Goal: Information Seeking & Learning: Learn about a topic

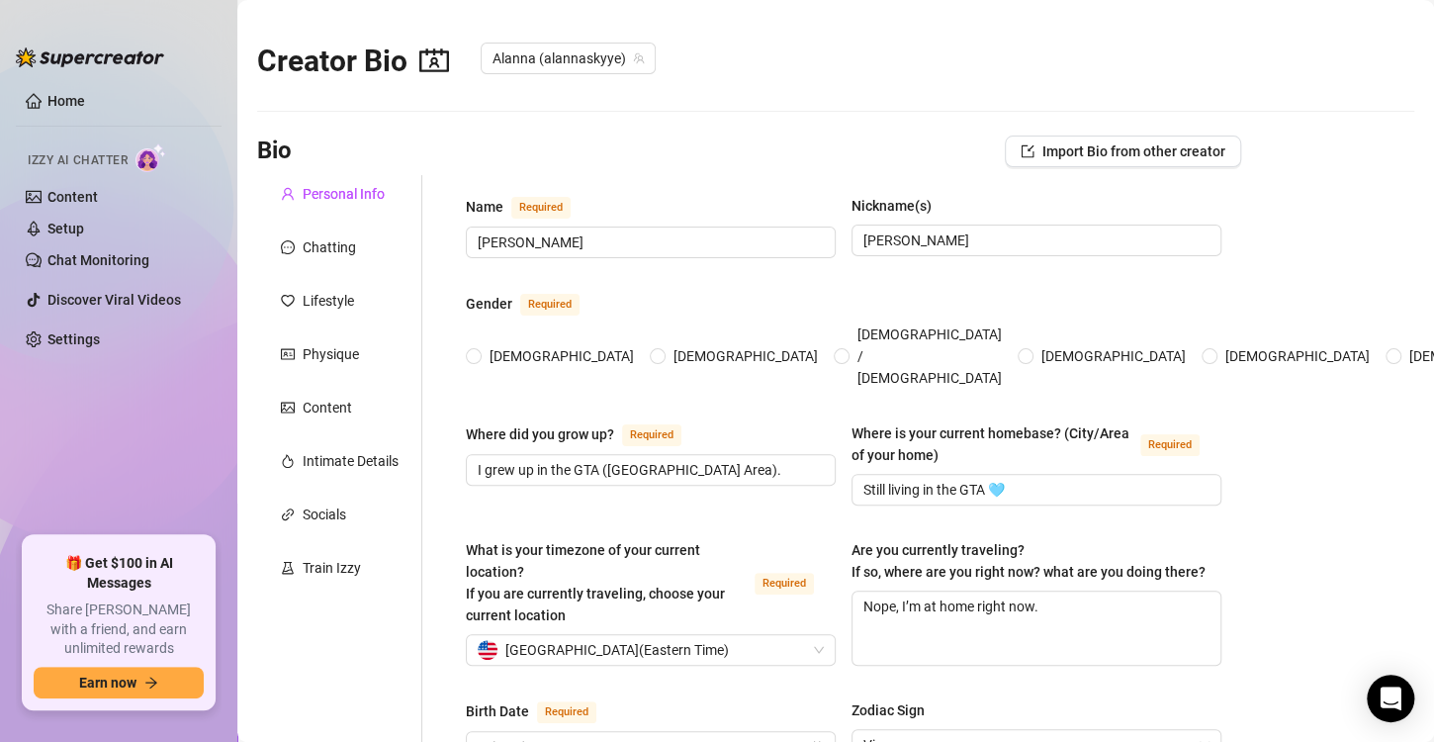
radio input "true"
type input "[DATE]"
click at [905, 59] on div "Creator Bio [PERSON_NAME] ([PERSON_NAME])" at bounding box center [835, 56] width 1157 height 85
click at [80, 102] on link "Home" at bounding box center [66, 101] width 38 height 16
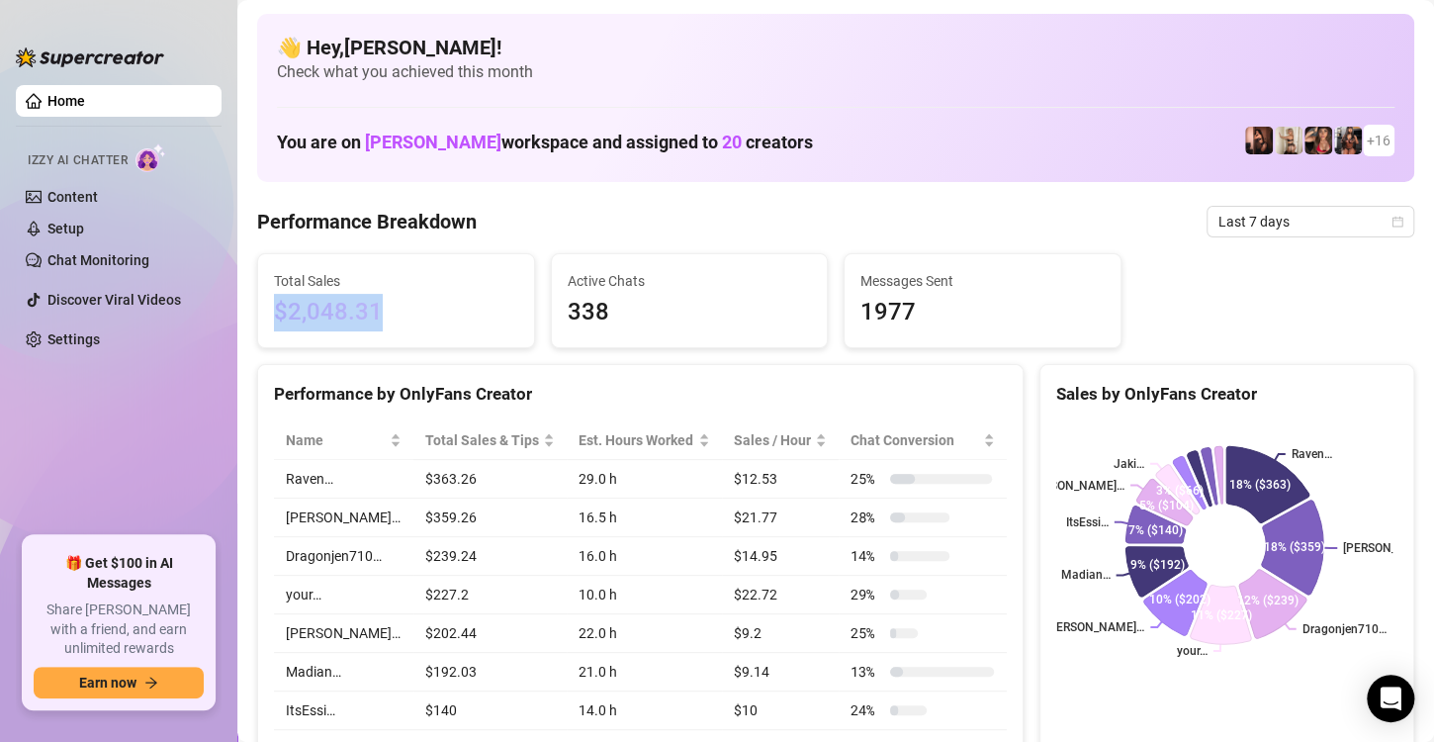
drag, startPoint x: 384, startPoint y: 305, endPoint x: 266, endPoint y: 309, distance: 117.8
click at [266, 309] on div "Total Sales $2,048.31" at bounding box center [396, 300] width 276 height 93
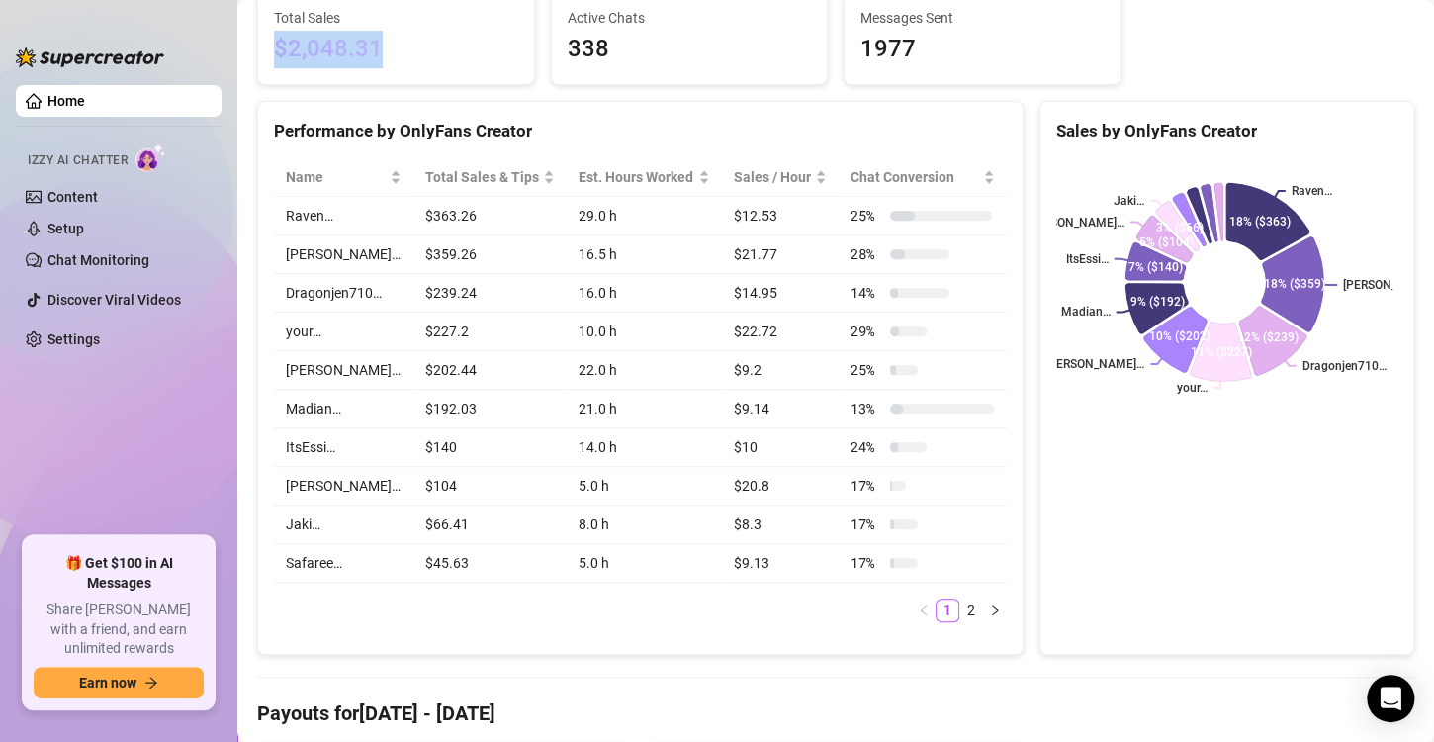
scroll to position [527, 0]
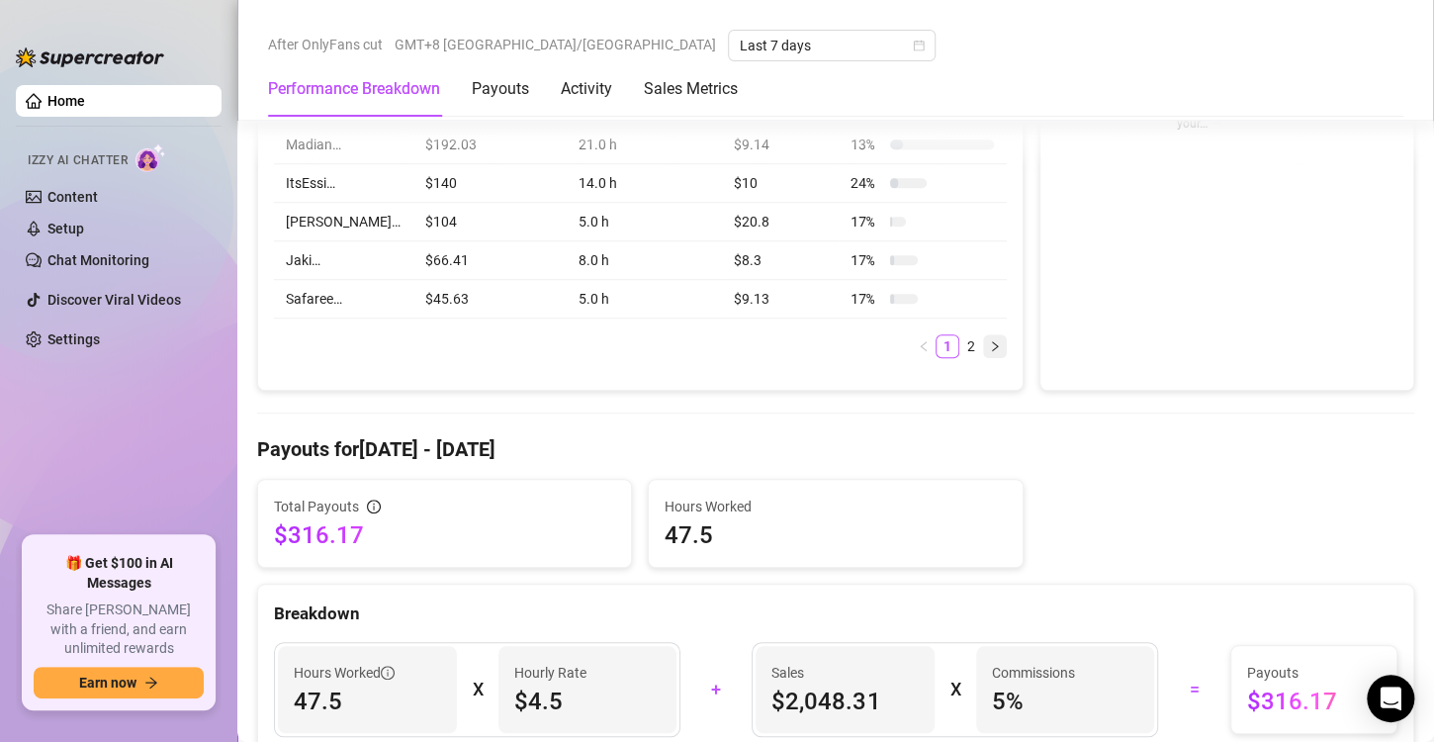
click at [983, 351] on button "button" at bounding box center [995, 346] width 24 height 24
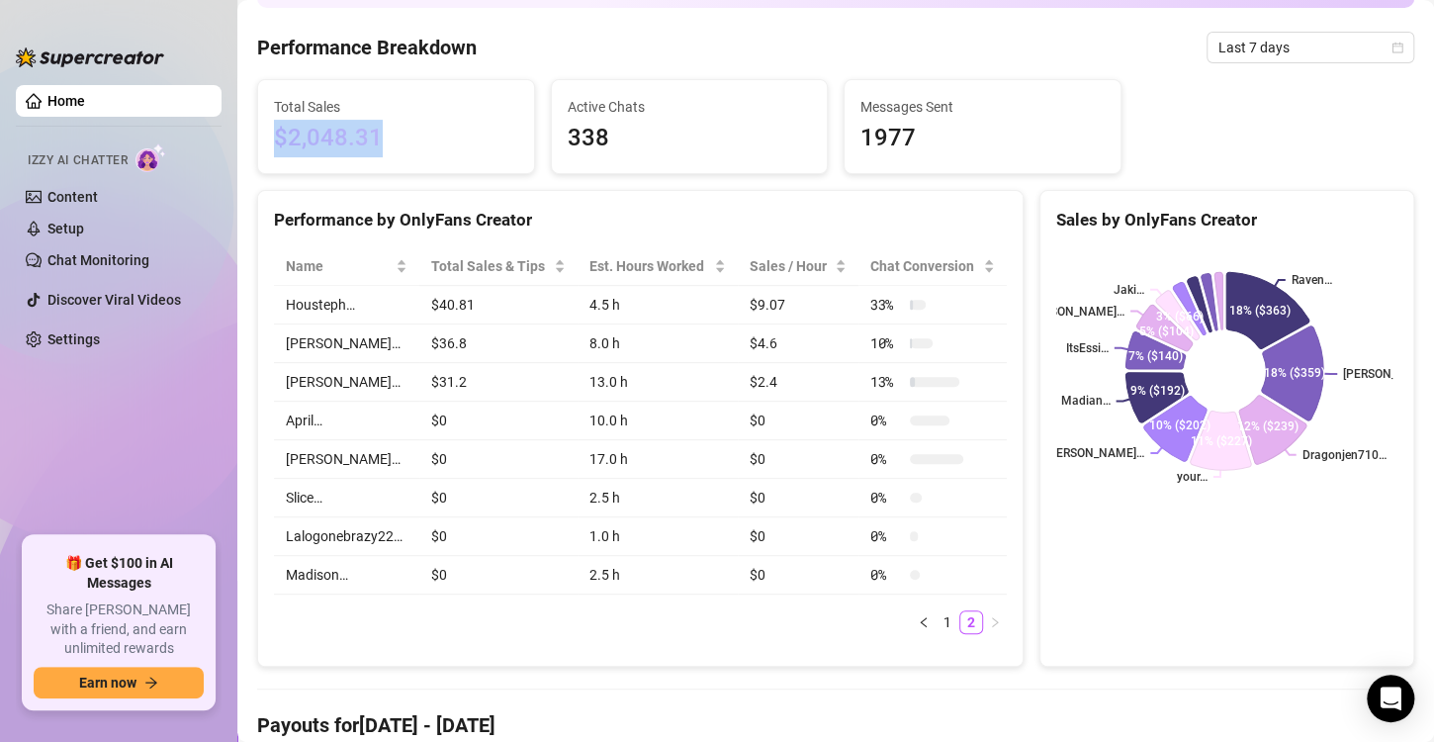
scroll to position [198, 0]
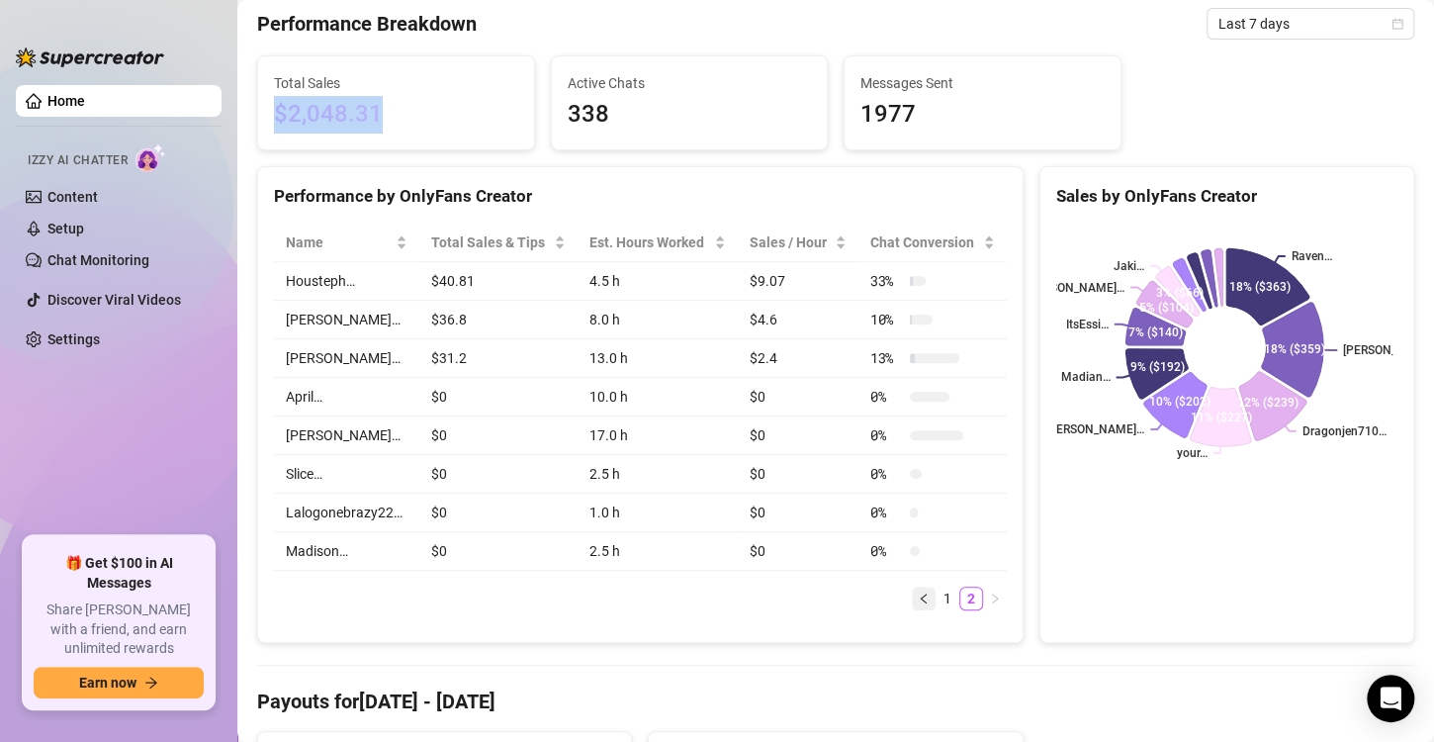
click at [918, 592] on icon "left" at bounding box center [924, 598] width 12 height 12
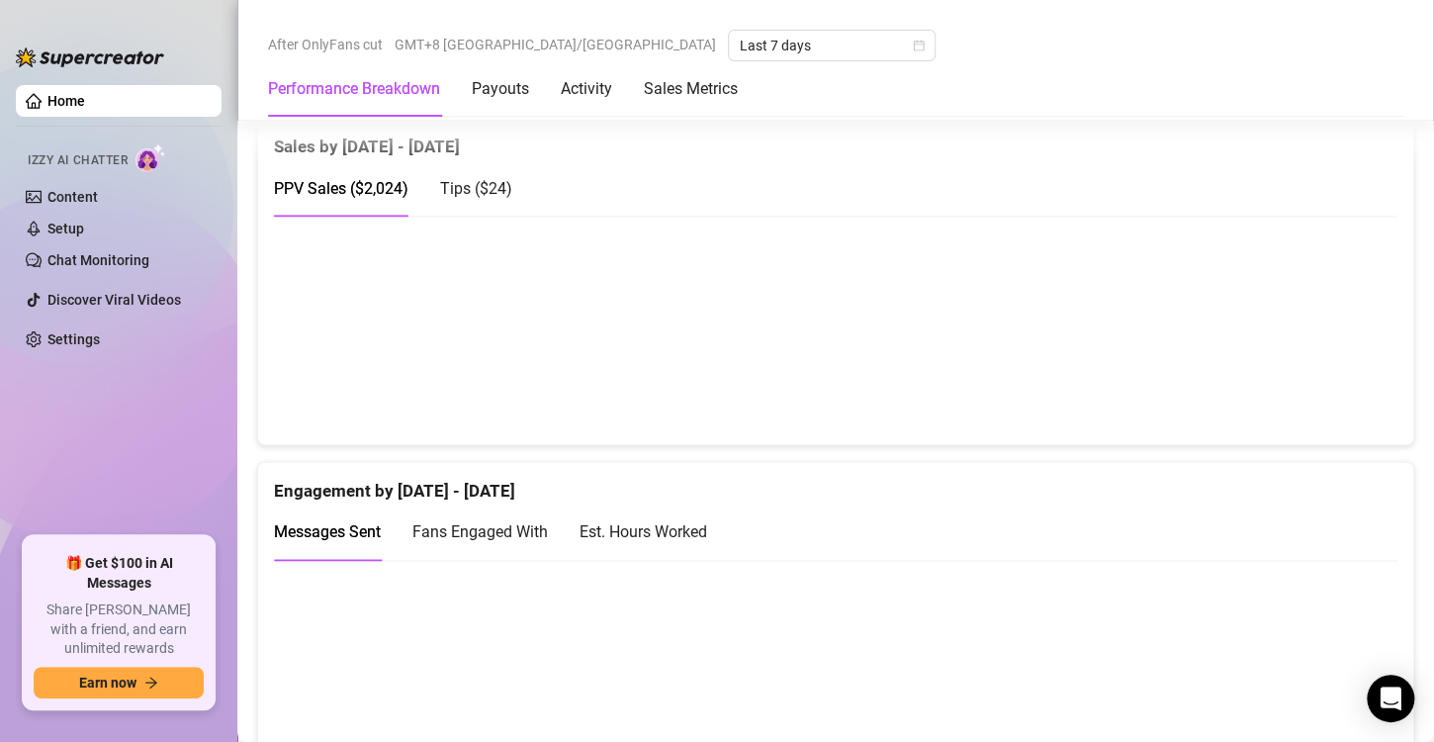
scroll to position [1318, 0]
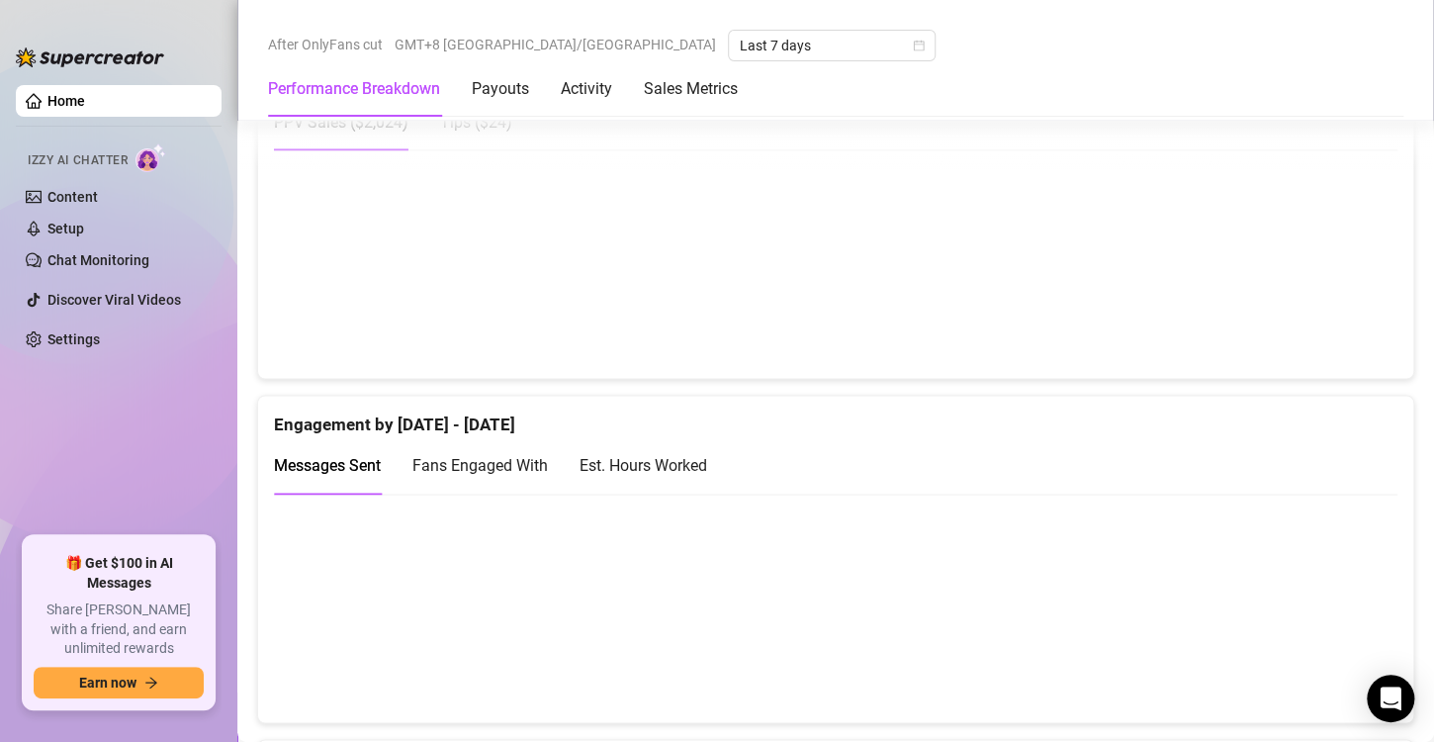
click at [498, 456] on span "Fans Engaged With" at bounding box center [480, 465] width 136 height 19
click at [330, 453] on div "Messages Sent" at bounding box center [327, 465] width 107 height 25
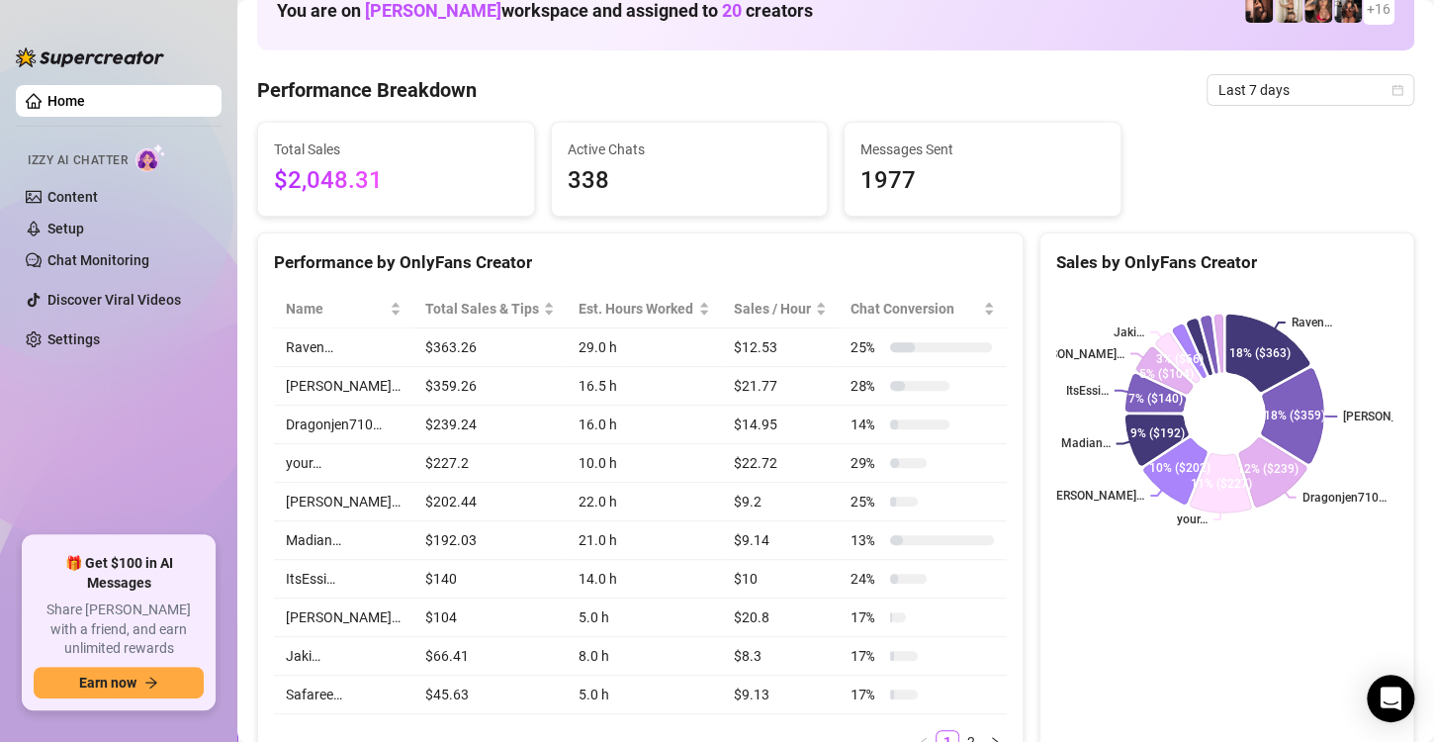
scroll to position [0, 0]
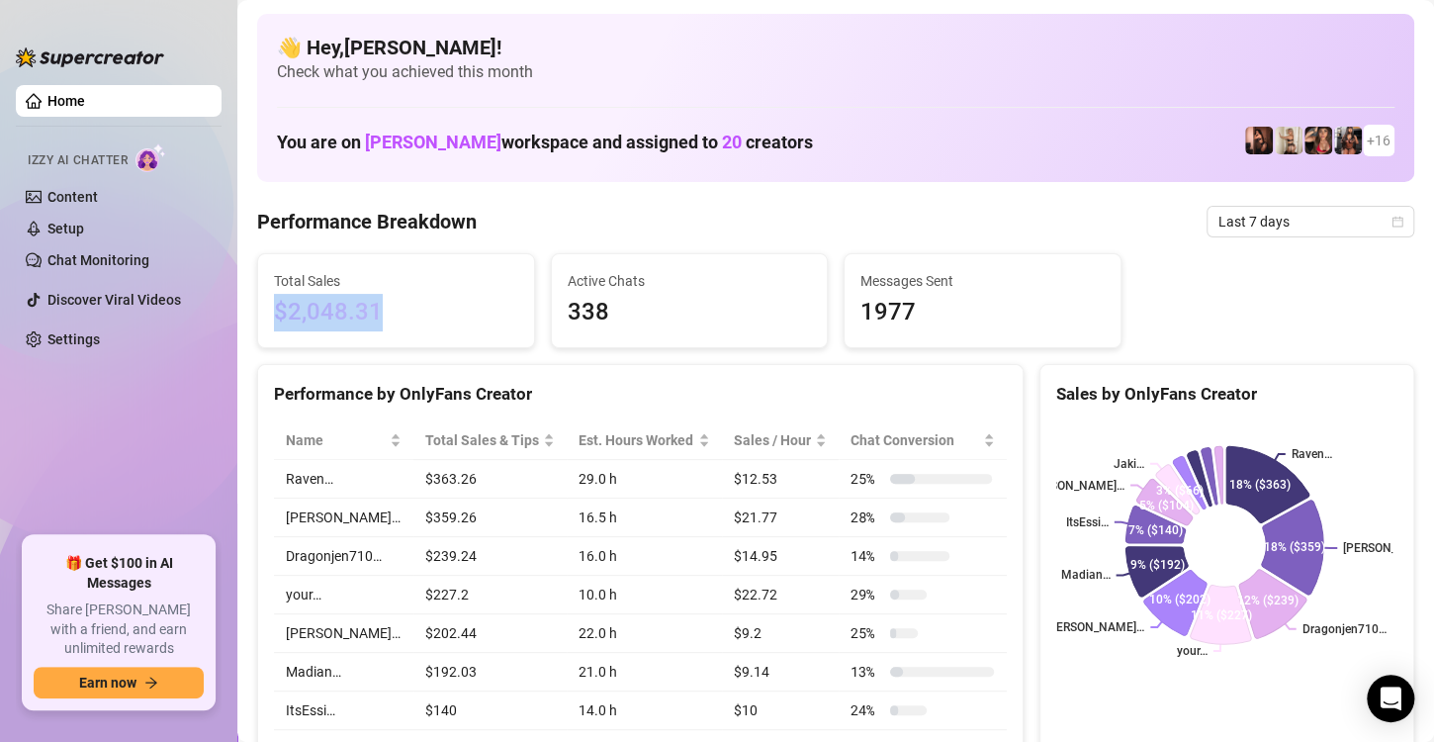
drag, startPoint x: 379, startPoint y: 320, endPoint x: 269, endPoint y: 325, distance: 109.9
click at [269, 325] on div "Total Sales $2,048.31" at bounding box center [396, 300] width 276 height 93
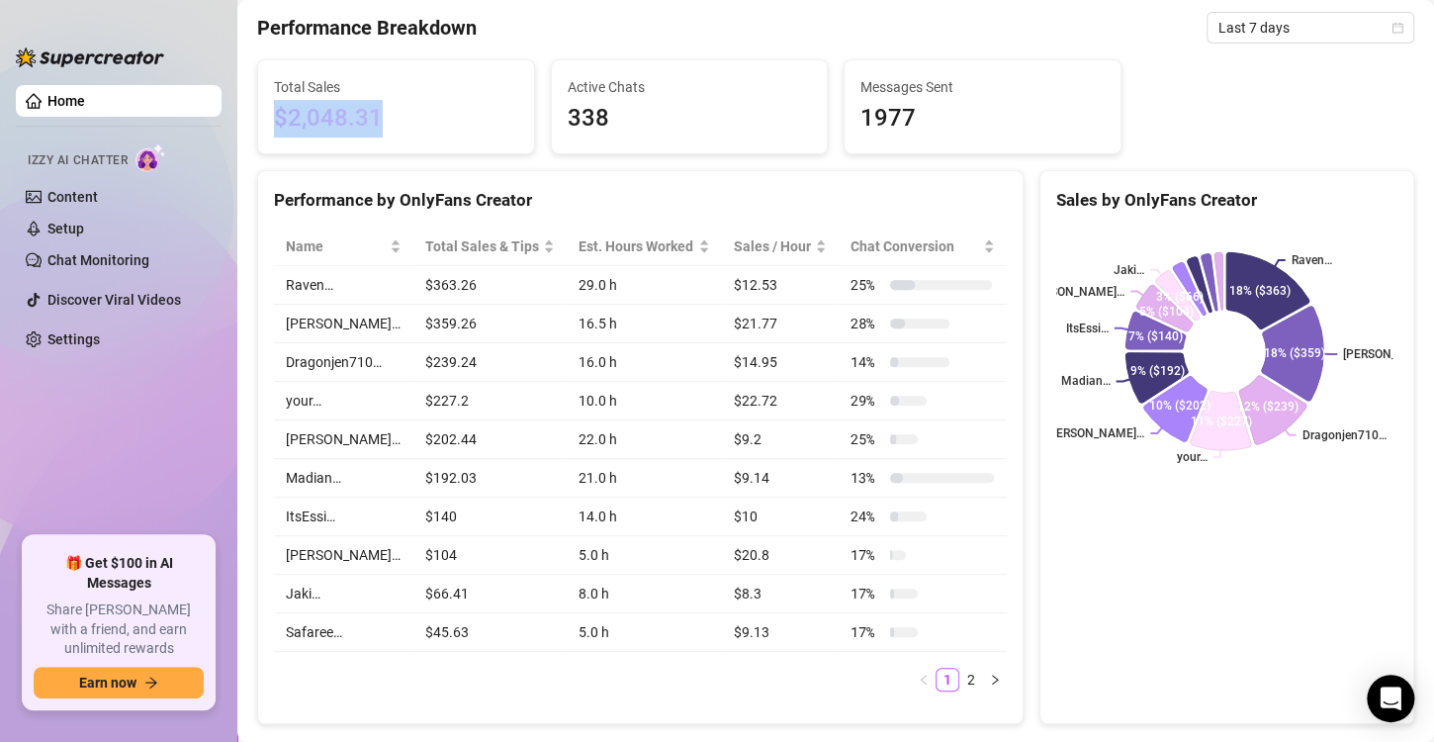
scroll to position [65, 0]
